Goal: Transaction & Acquisition: Purchase product/service

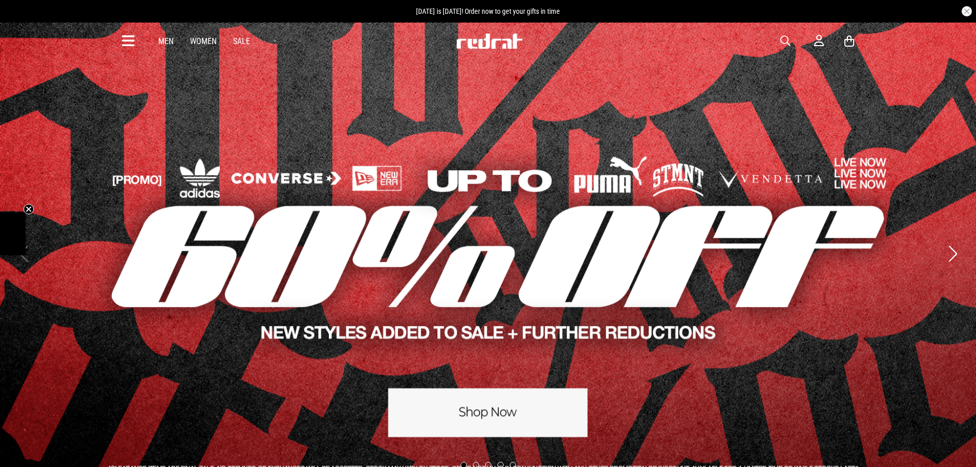
click at [782, 41] on span "button" at bounding box center [785, 41] width 10 height 12
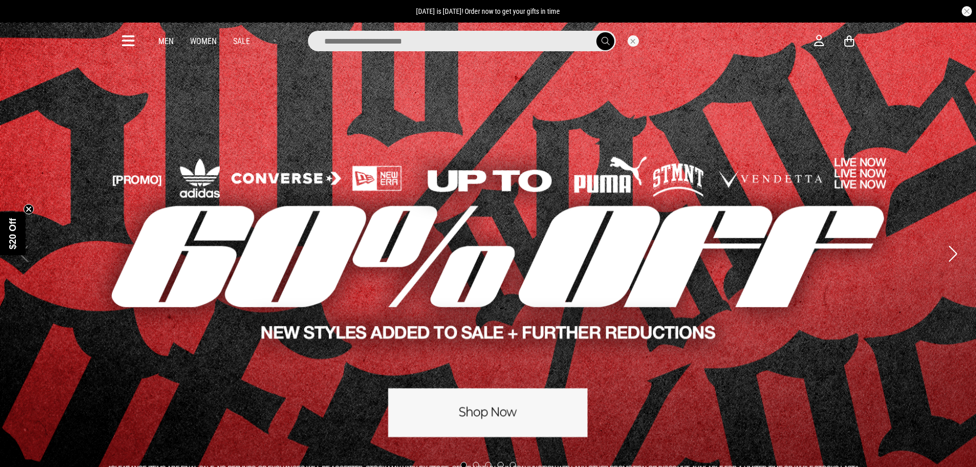
type input "*"
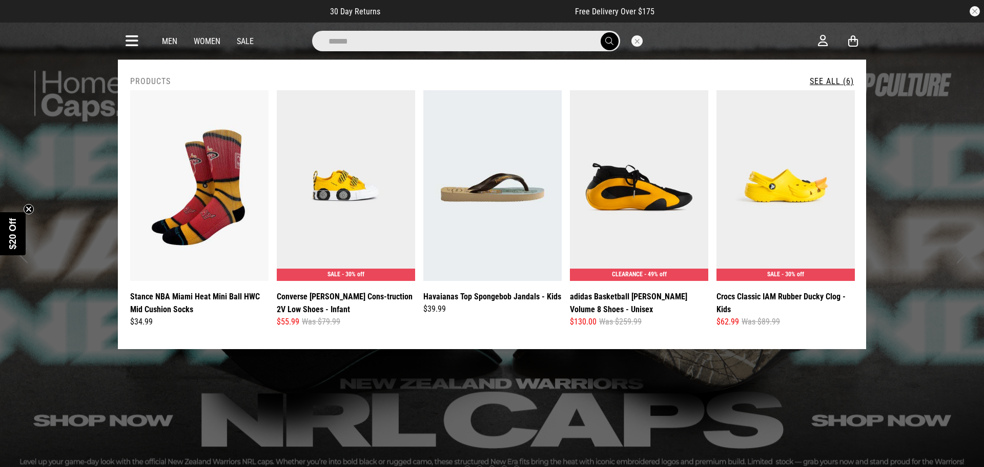
type input "******"
click at [600, 32] on button "submit" at bounding box center [609, 41] width 18 height 18
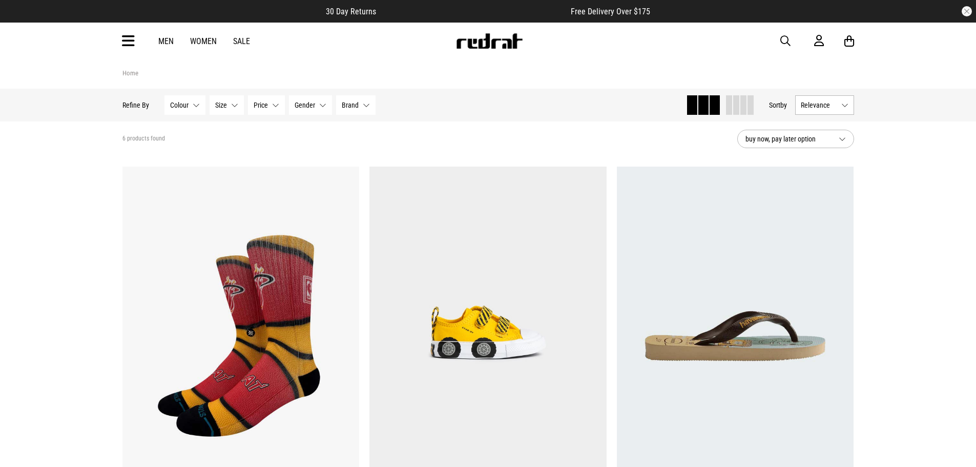
click at [188, 106] on button "Colour None selected" at bounding box center [184, 104] width 41 height 19
click at [499, 123] on section "6 products found buy now, pay later option" at bounding box center [488, 138] width 748 height 35
click at [165, 43] on link "Men" at bounding box center [165, 41] width 15 height 10
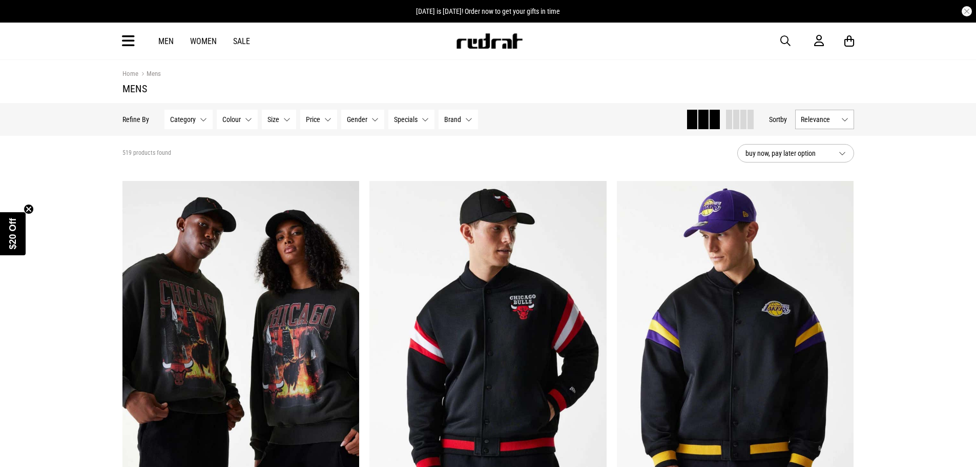
click at [257, 119] on div "Category None selected Category 0 Selected Clear Big & Tall (74) Bottoms (117) …" at bounding box center [321, 119] width 314 height 19
click at [252, 120] on button "Colour None selected" at bounding box center [237, 119] width 41 height 19
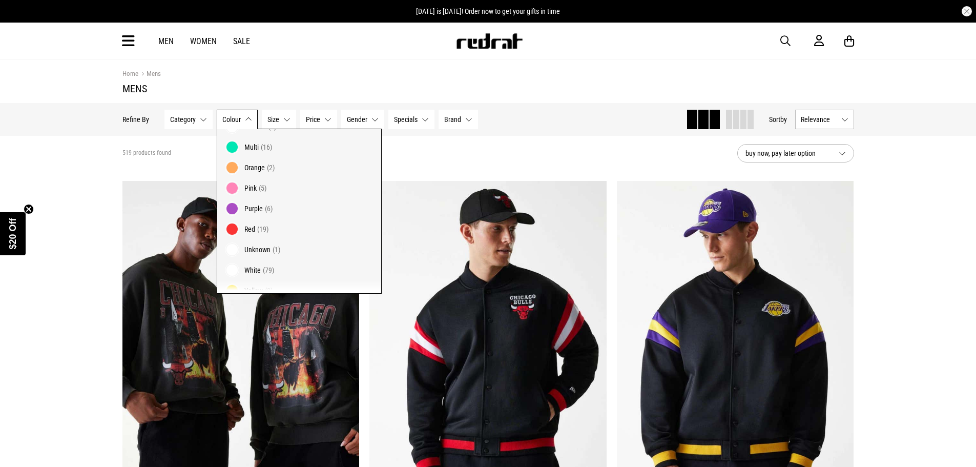
scroll to position [181, 0]
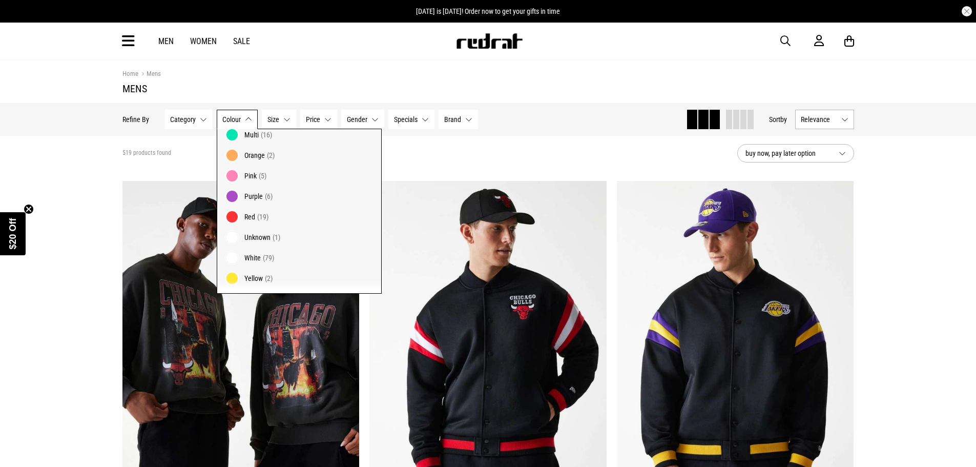
click at [262, 270] on label "Yellow (2)" at bounding box center [299, 281] width 164 height 26
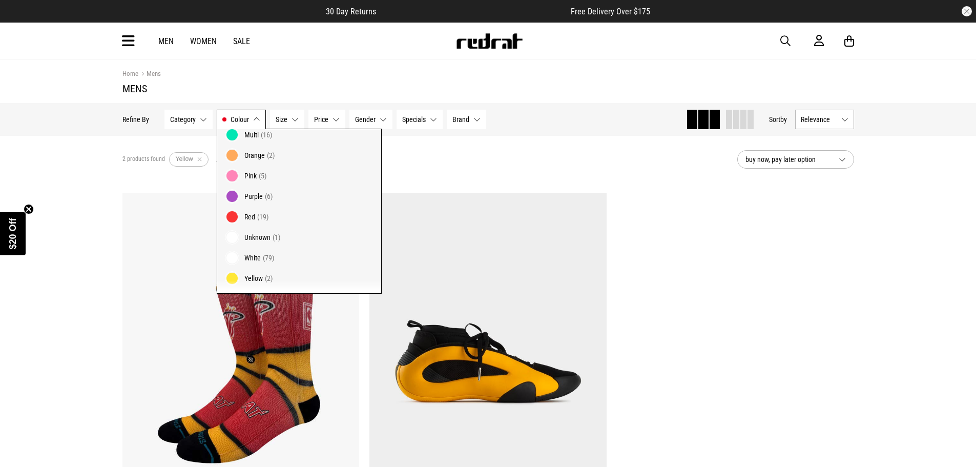
click at [214, 37] on link "Women" at bounding box center [203, 41] width 27 height 10
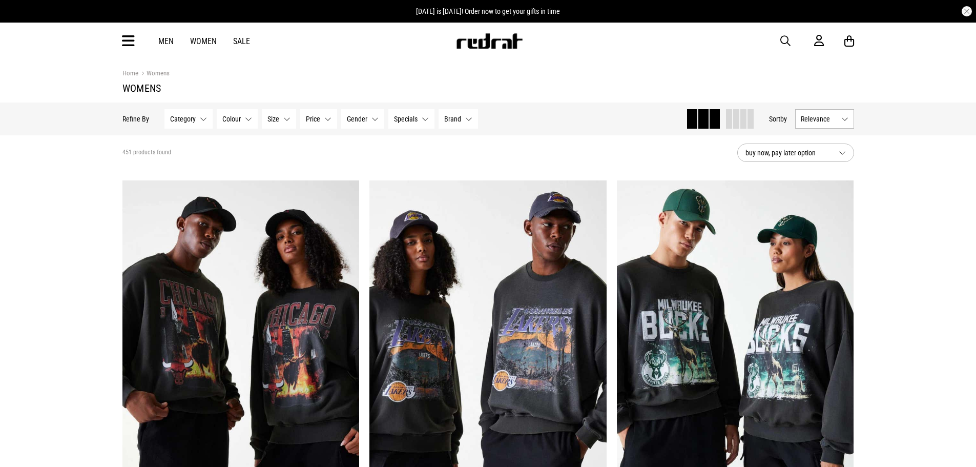
click at [252, 117] on button "Colour None selected" at bounding box center [237, 118] width 41 height 19
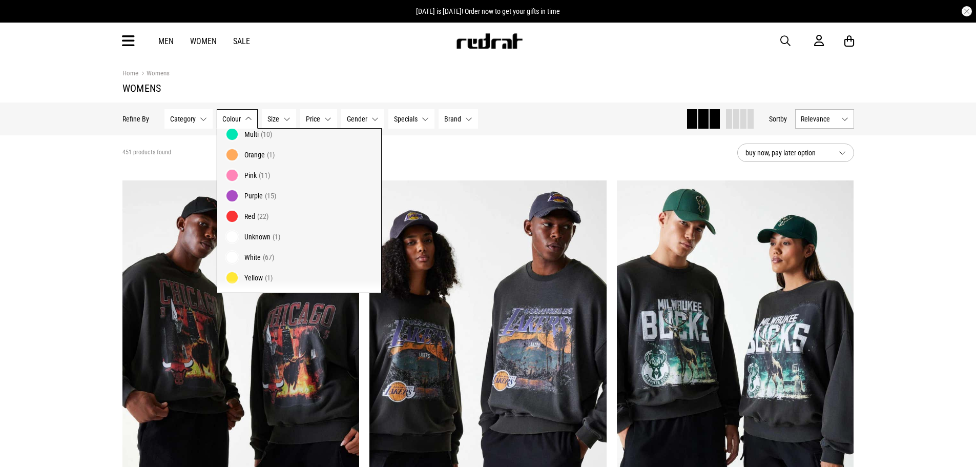
click at [267, 277] on span "(1)" at bounding box center [269, 278] width 8 height 8
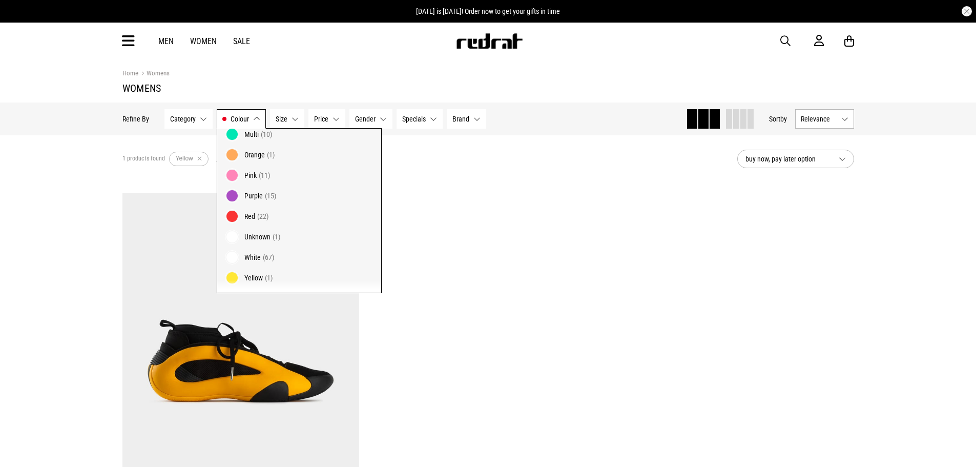
click at [882, 261] on div "**********" at bounding box center [488, 459] width 976 height 800
